Goal: Task Accomplishment & Management: Manage account settings

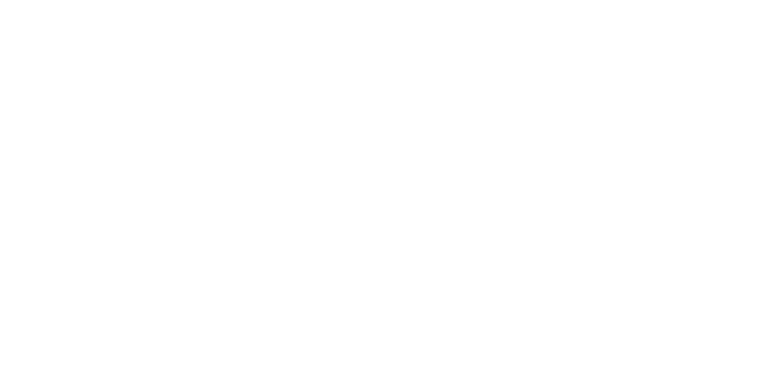
select select "fr"
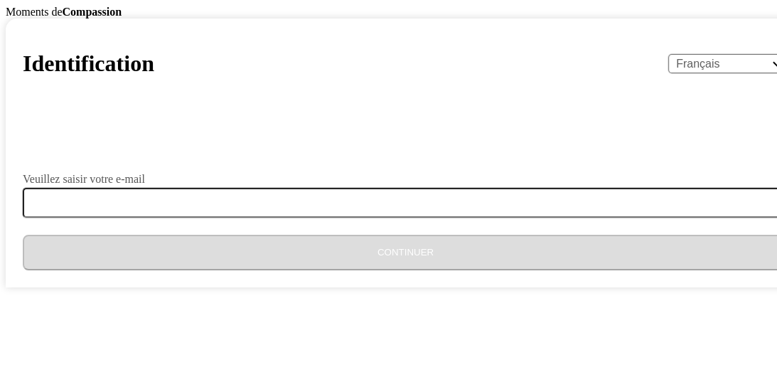
click at [117, 166] on body "Moments de Compassion Identification English Español Français አማርኛ ဗမာ bahasa I…" at bounding box center [388, 146] width 765 height 281
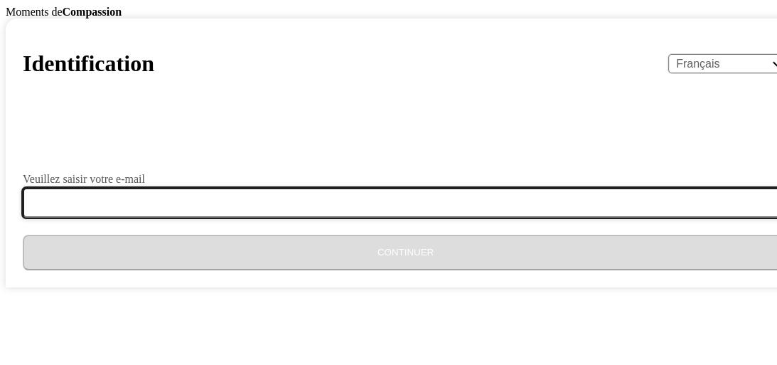
click at [248, 217] on input "Veuillez saisir votre e-mail" at bounding box center [414, 203] width 782 height 30
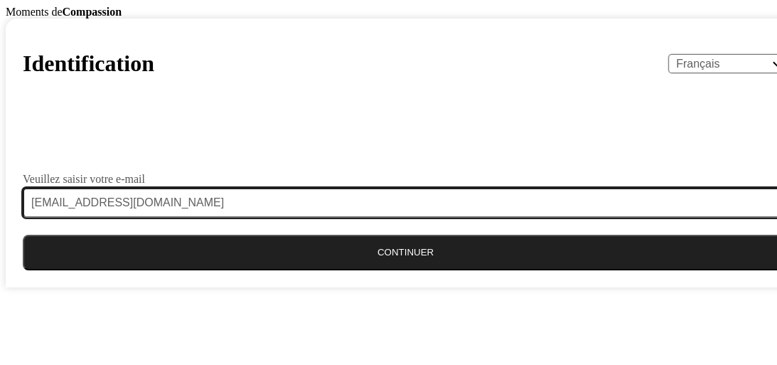
type input "[EMAIL_ADDRESS][DOMAIN_NAME]"
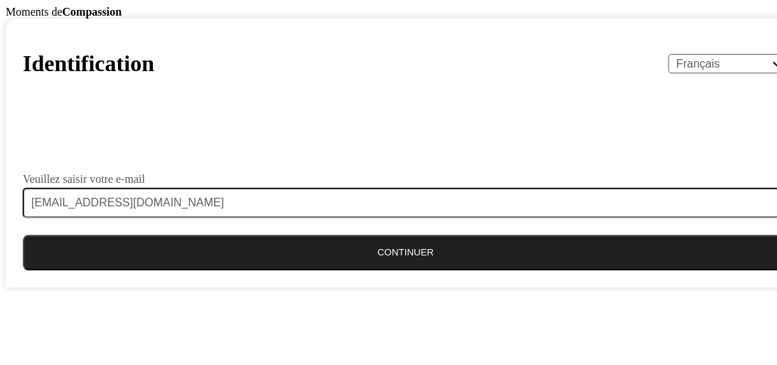
click at [377, 270] on button "Continuer" at bounding box center [405, 252] width 765 height 36
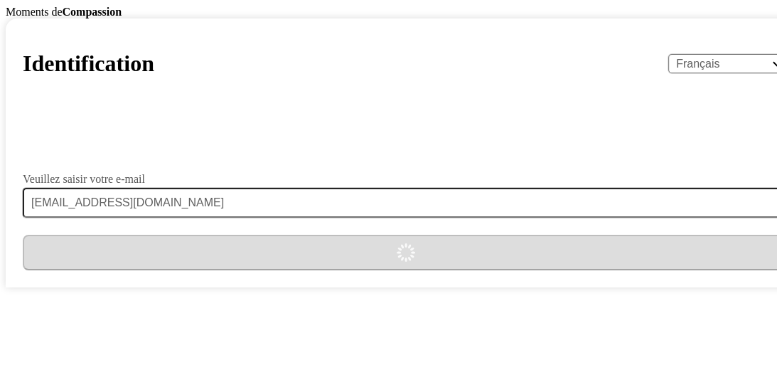
click at [371, 88] on header "Identification English Español Français አማርኛ ဗမာ bahasa Indonesia Oromiffa Port…" at bounding box center [405, 64] width 765 height 57
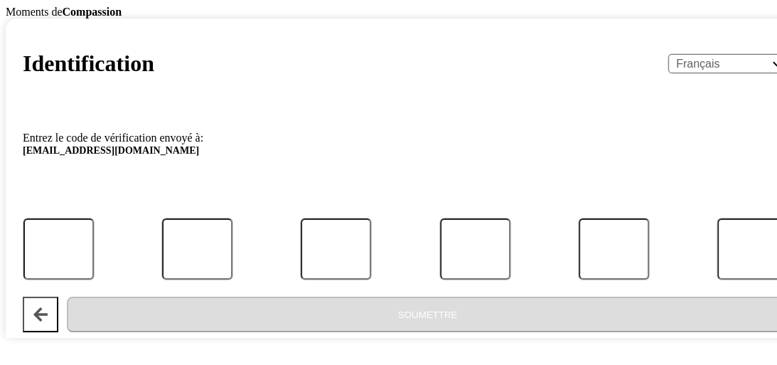
select select "fr"
